Goal: Task Accomplishment & Management: Manage account settings

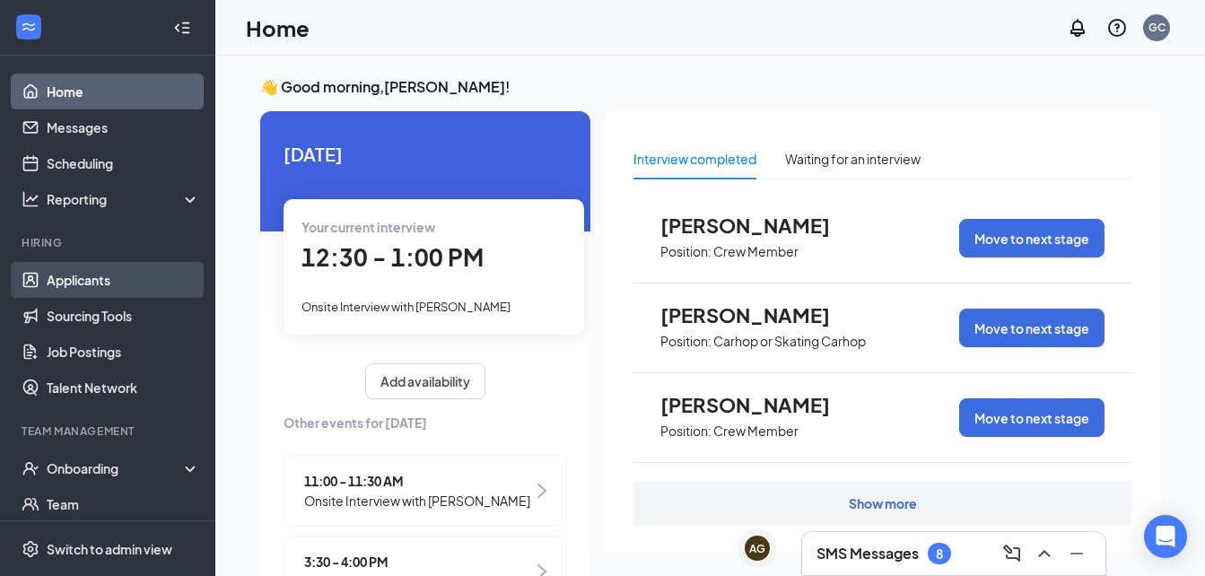
click at [70, 271] on link "Applicants" at bounding box center [123, 280] width 153 height 36
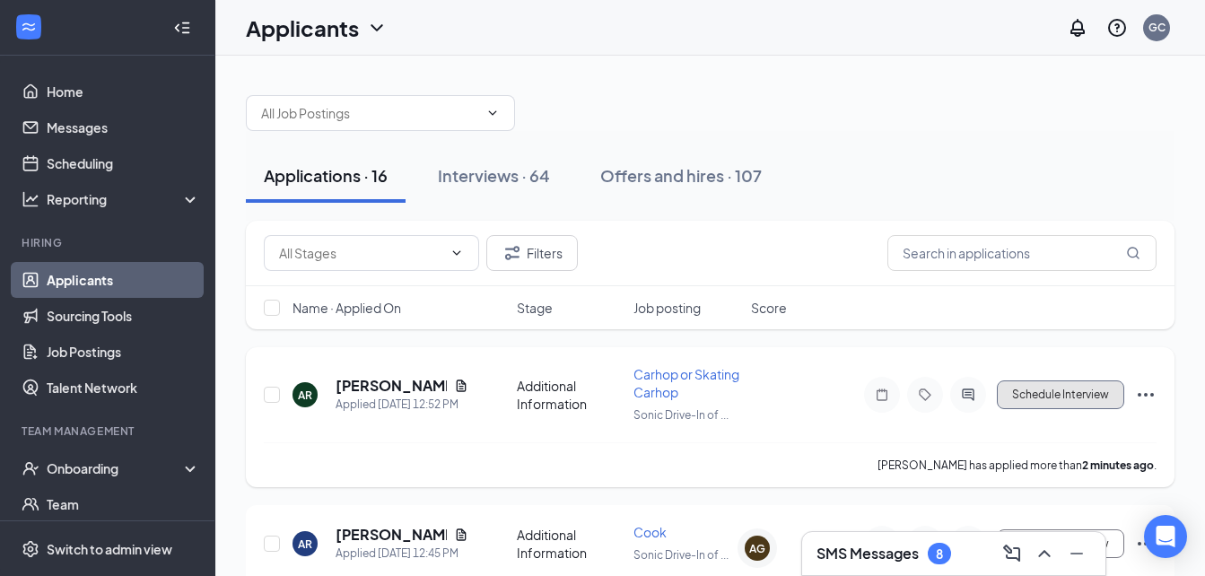
click at [1047, 403] on button "Schedule Interview" at bounding box center [1060, 395] width 127 height 29
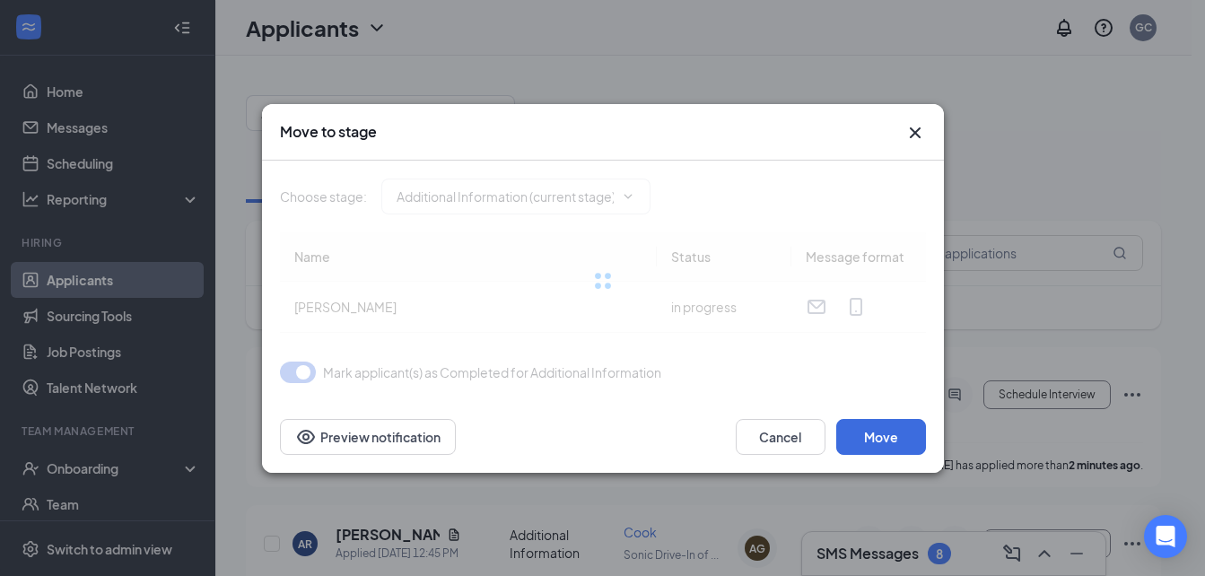
type input "Availability (next stage)"
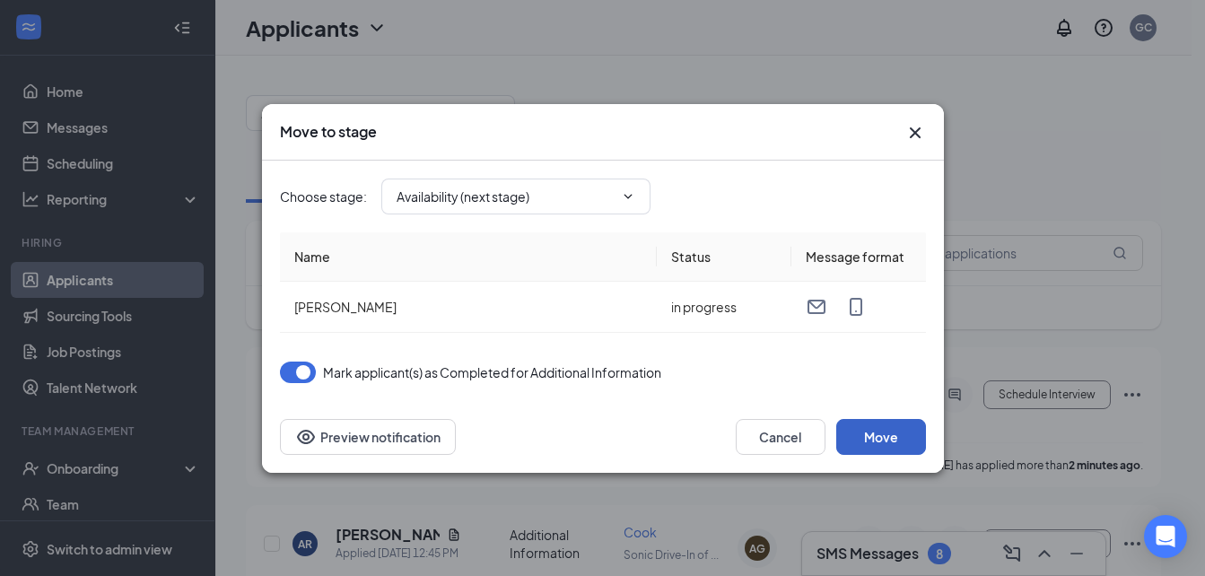
click at [897, 451] on button "Move" at bounding box center [882, 437] width 90 height 36
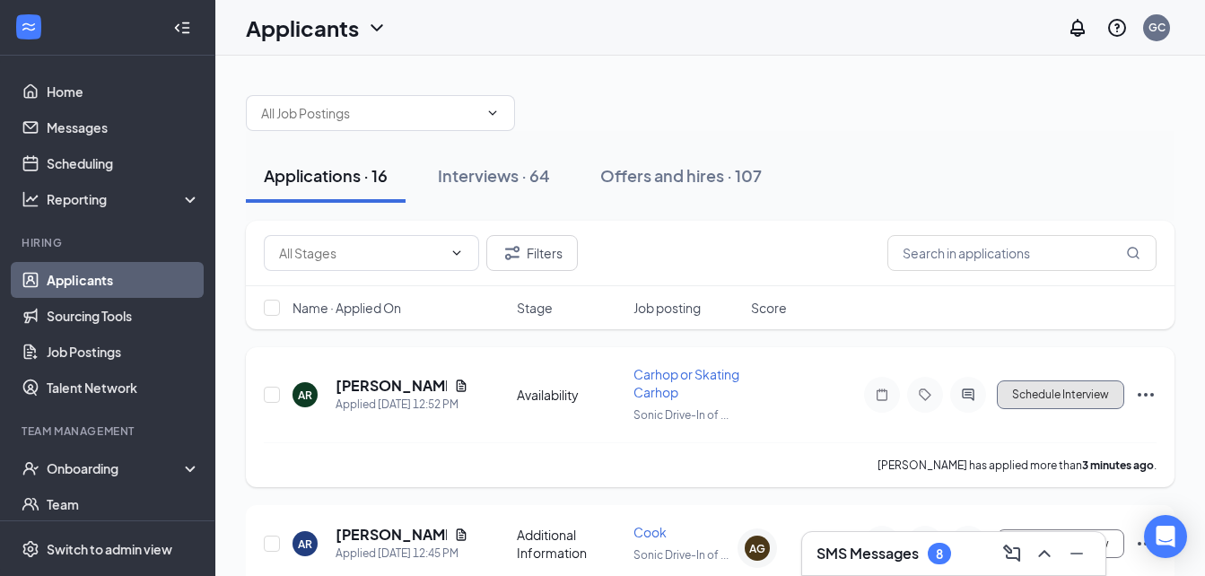
click at [1051, 402] on button "Schedule Interview" at bounding box center [1060, 395] width 127 height 29
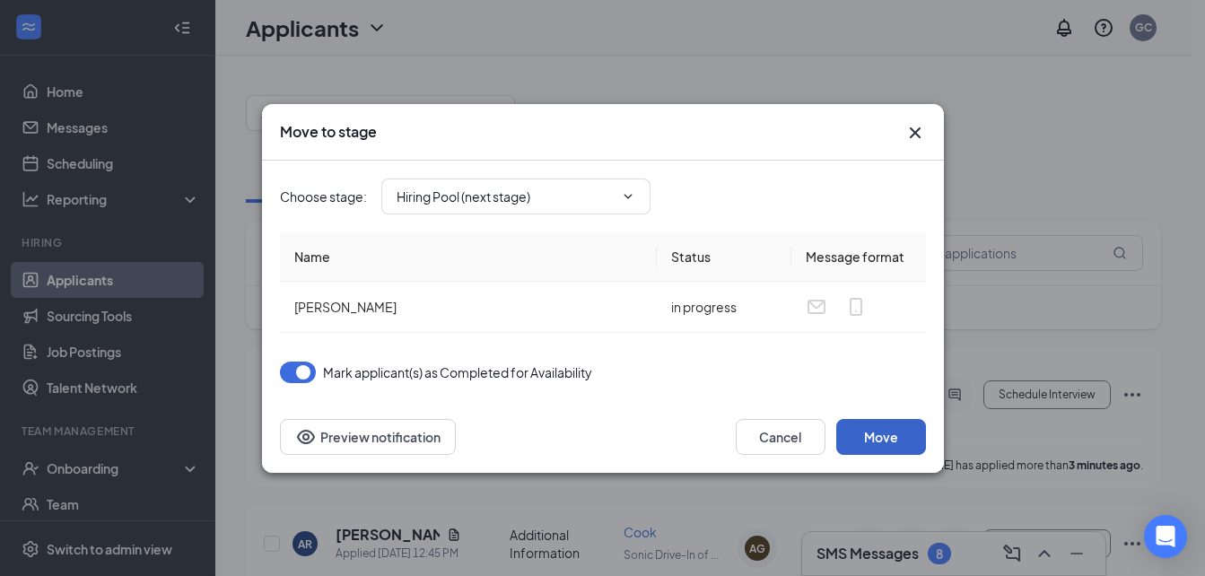
click at [886, 447] on button "Move" at bounding box center [882, 437] width 90 height 36
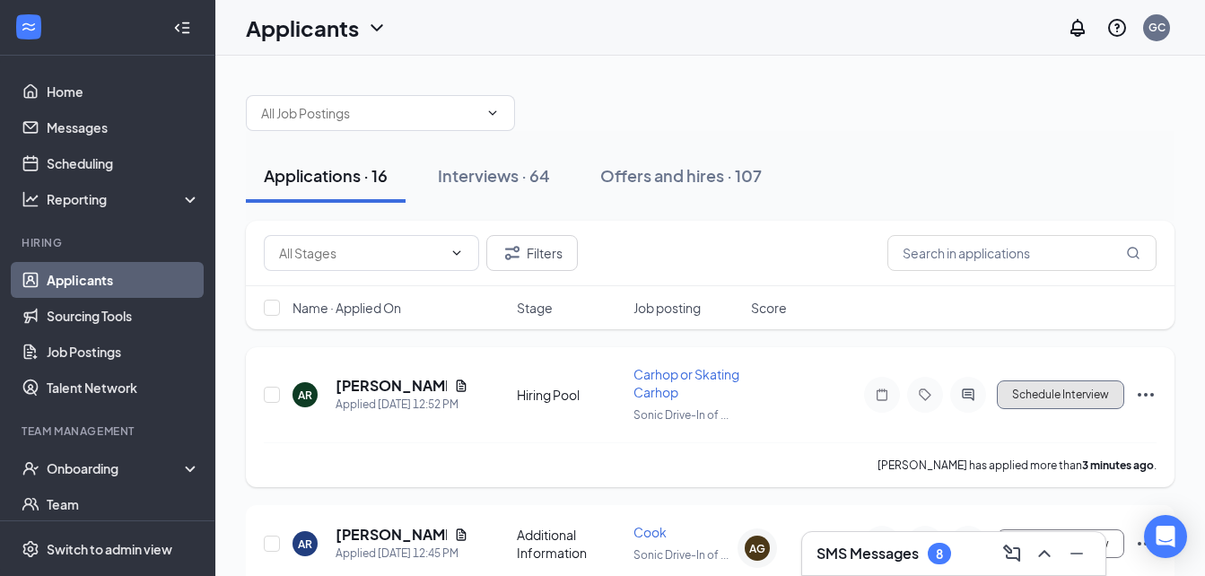
click at [1053, 406] on button "Schedule Interview" at bounding box center [1060, 395] width 127 height 29
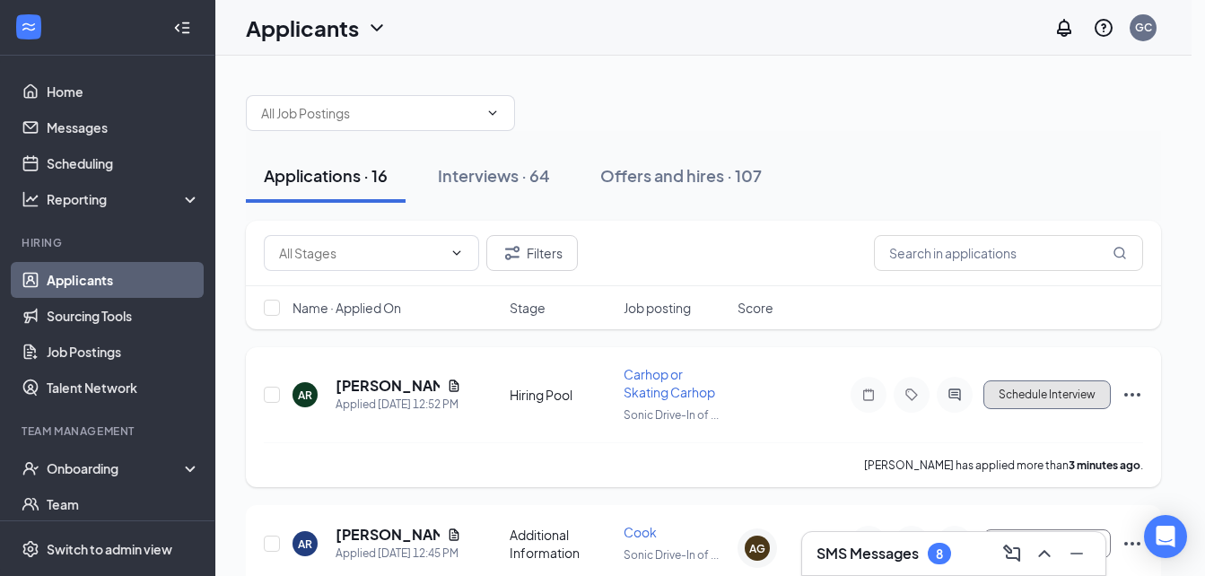
type input "Hiring Pool (current stage)"
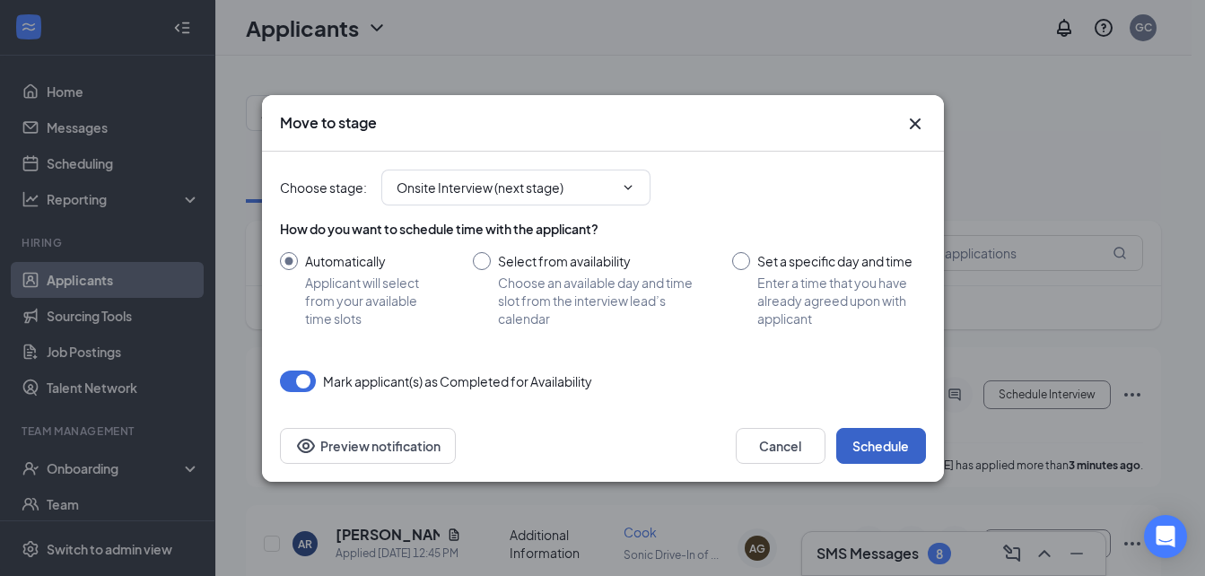
click at [872, 445] on button "Schedule" at bounding box center [882, 446] width 90 height 36
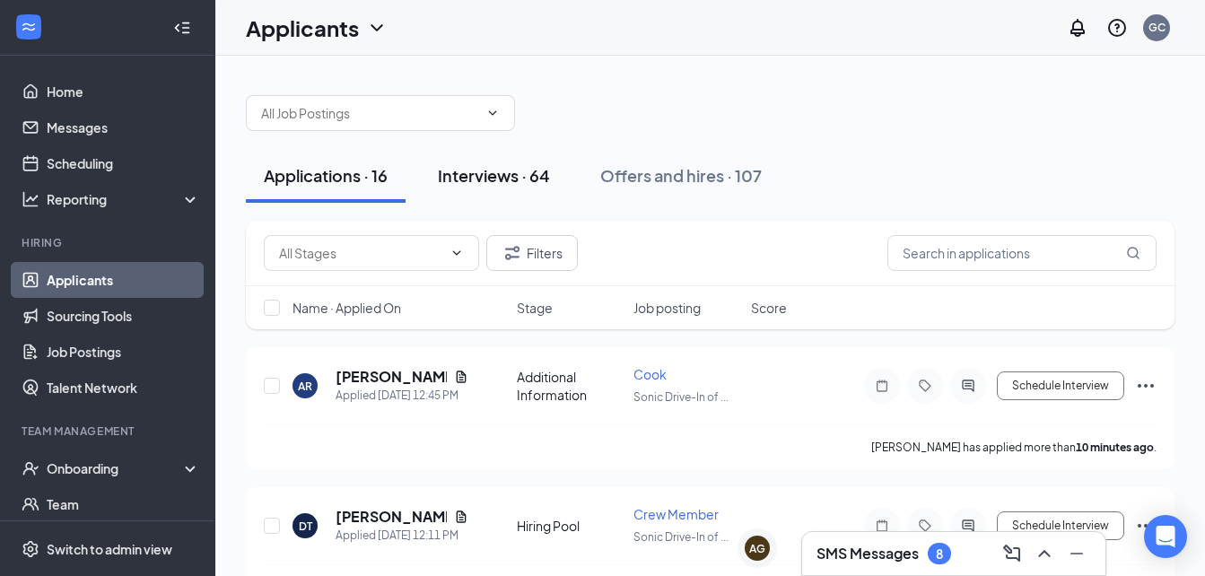
click at [474, 172] on div "Interviews · 64" at bounding box center [494, 175] width 112 height 22
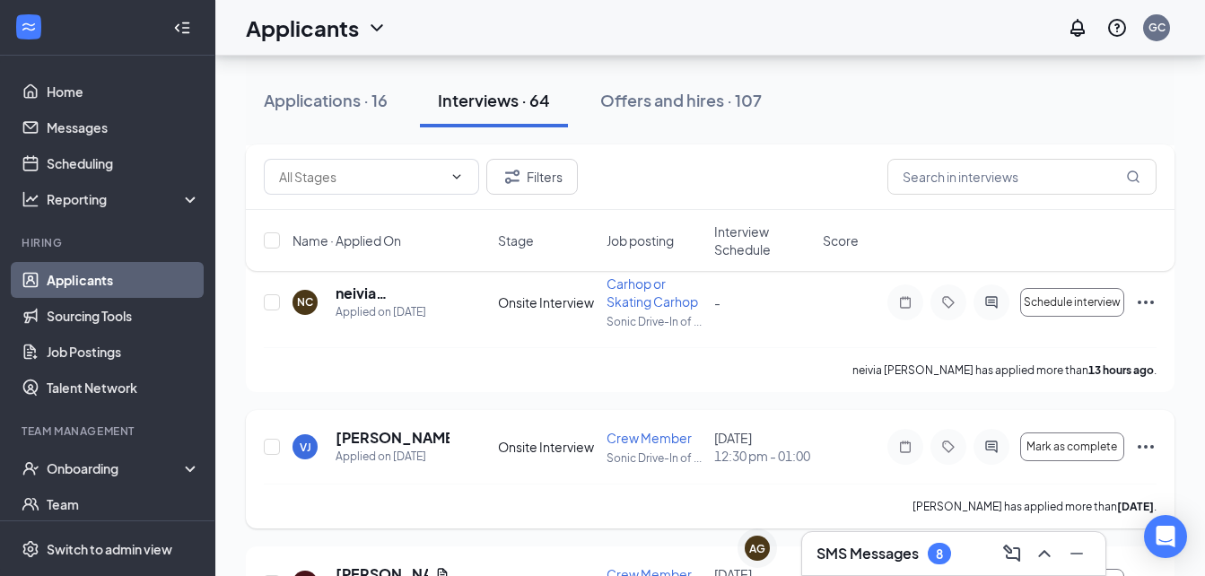
scroll to position [449, 0]
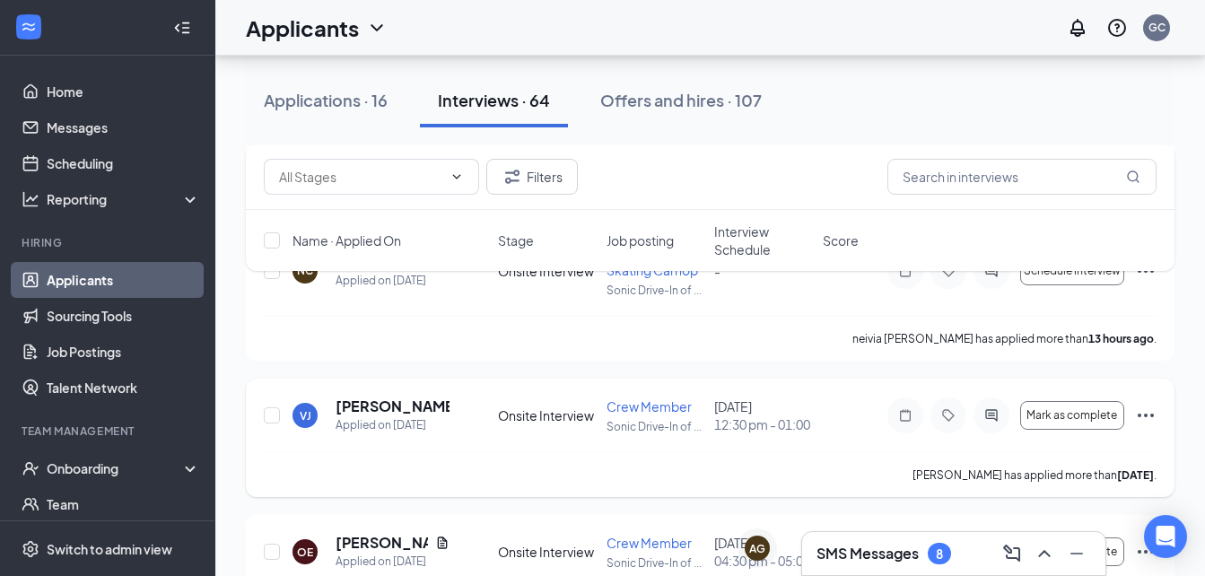
click at [1150, 425] on icon "Ellipses" at bounding box center [1146, 416] width 22 height 22
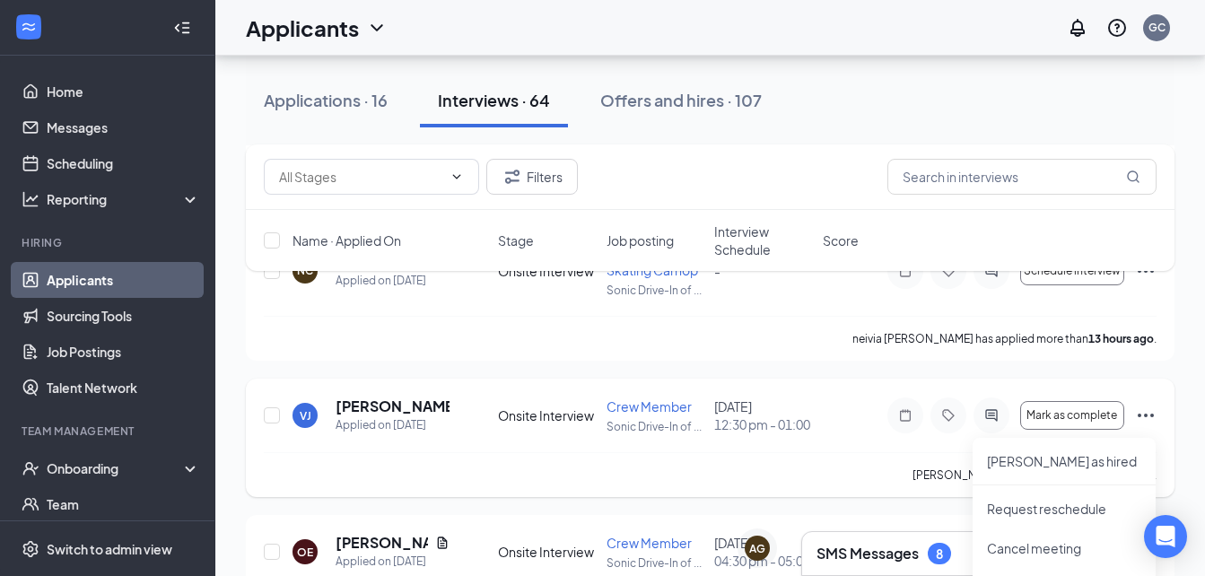
click at [1148, 425] on icon "Ellipses" at bounding box center [1146, 416] width 22 height 22
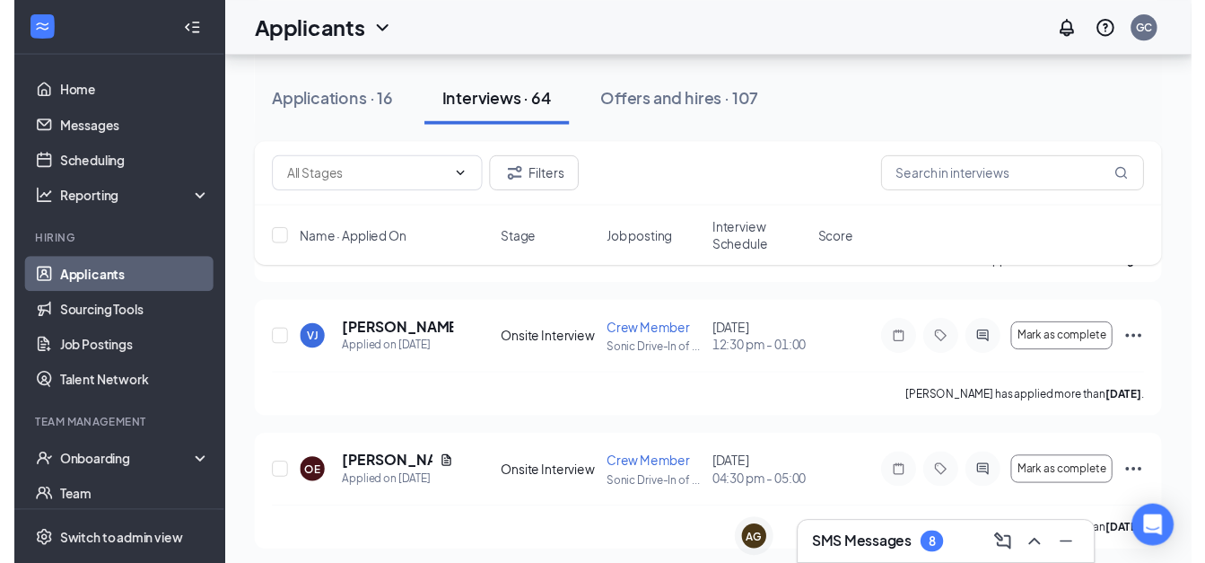
scroll to position [539, 0]
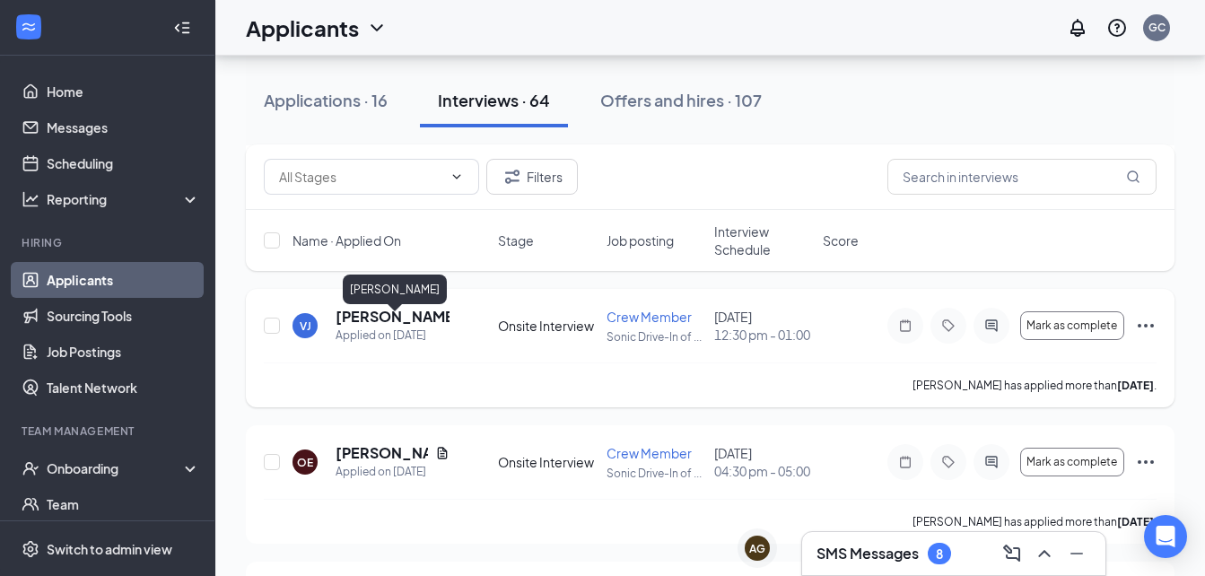
click at [362, 337] on div "Applied on [DATE]" at bounding box center [393, 336] width 114 height 18
click at [367, 327] on h5 "[PERSON_NAME]" at bounding box center [393, 317] width 114 height 20
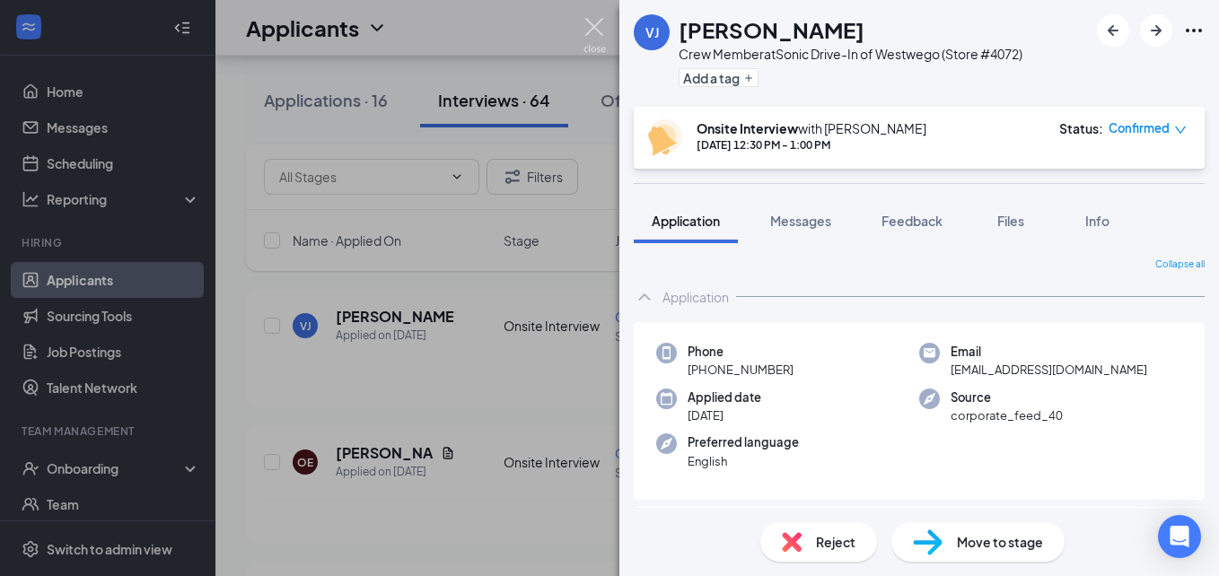
click at [593, 26] on img at bounding box center [594, 35] width 22 height 35
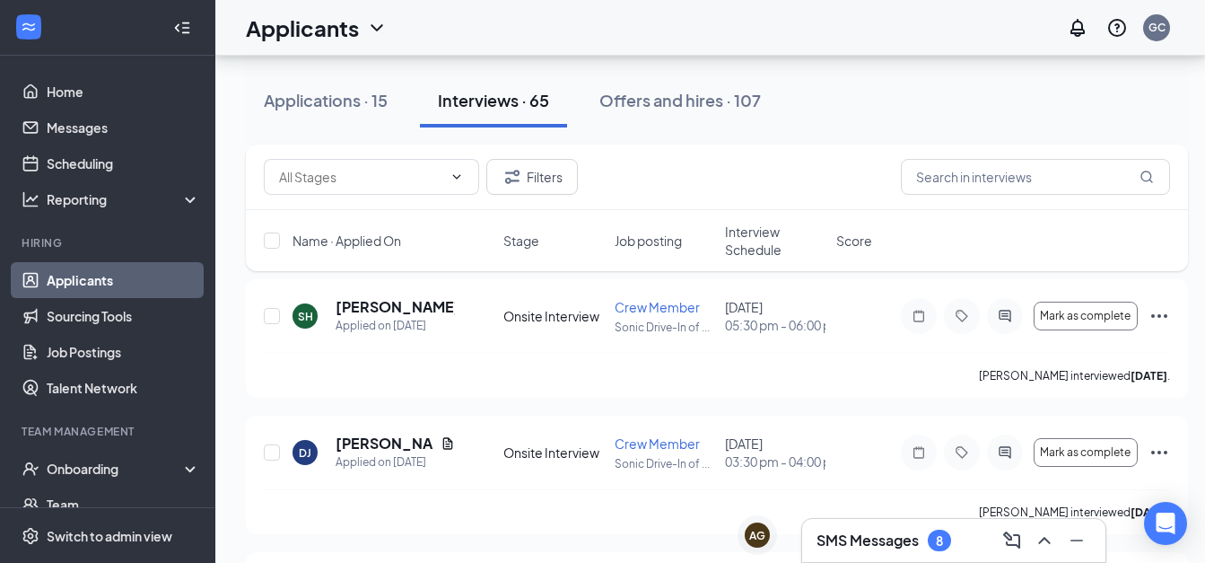
scroll to position [3949, 0]
